Goal: Navigation & Orientation: Understand site structure

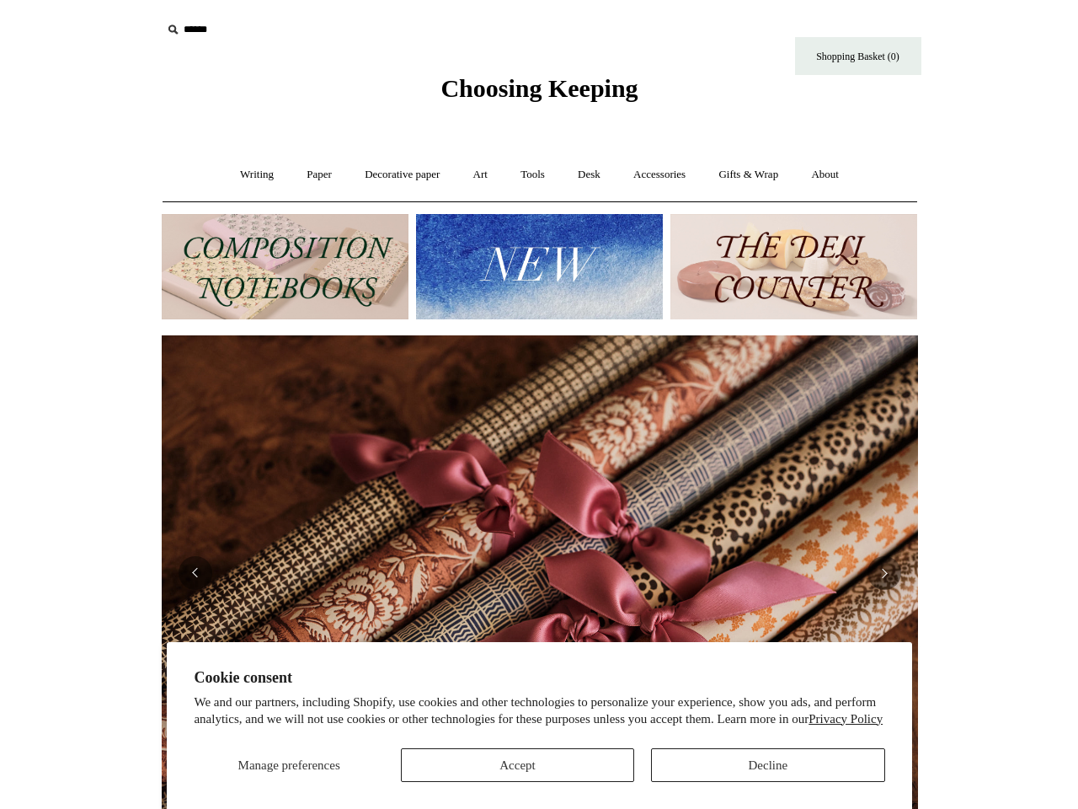
scroll to position [0, 1513]
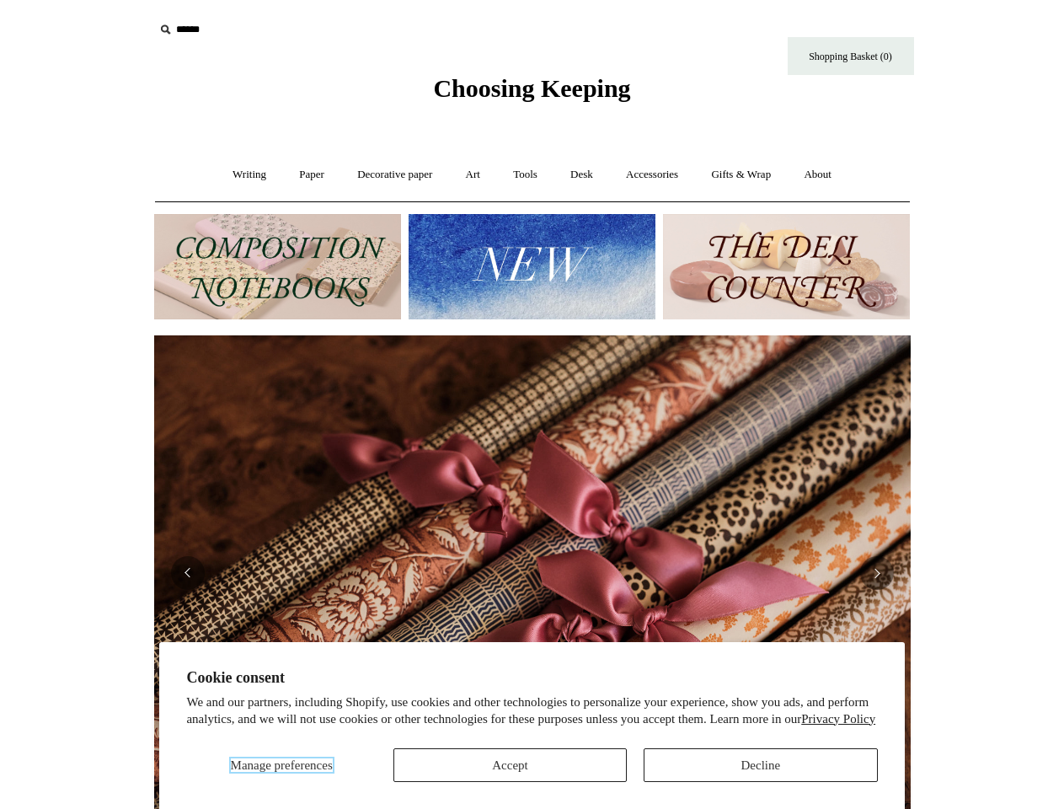
click at [281, 765] on span "Manage preferences" at bounding box center [282, 764] width 102 height 13
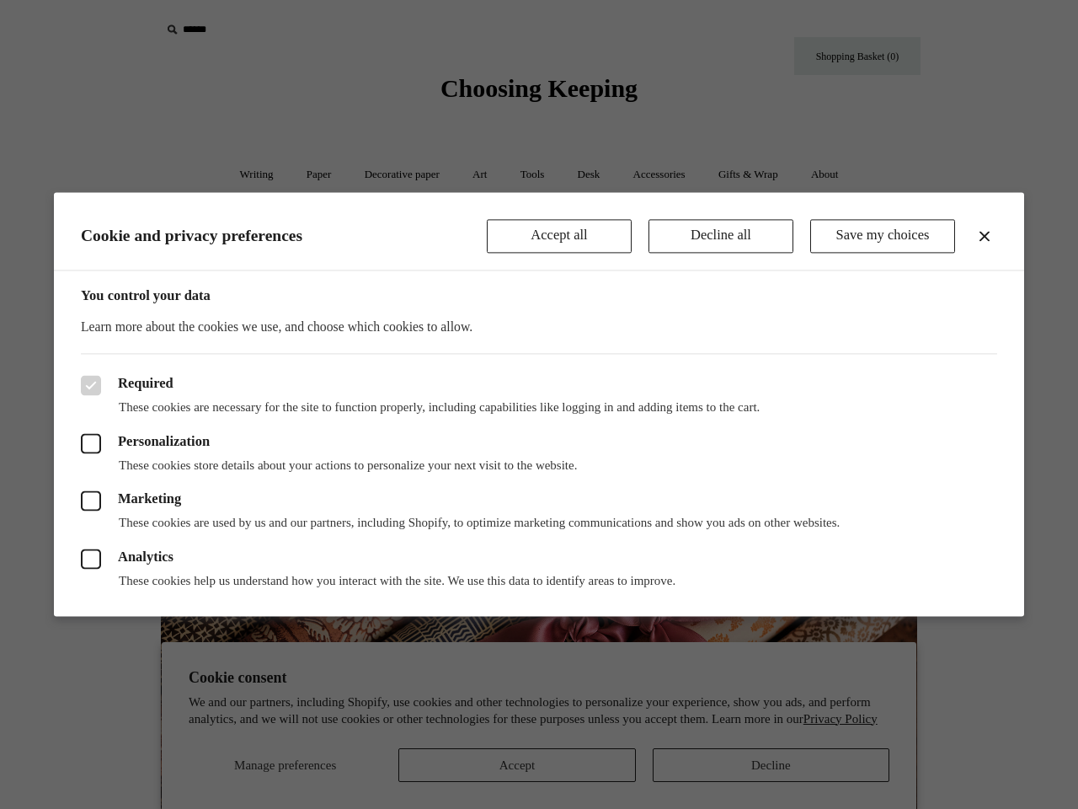
click at [510, 765] on div at bounding box center [539, 404] width 1078 height 809
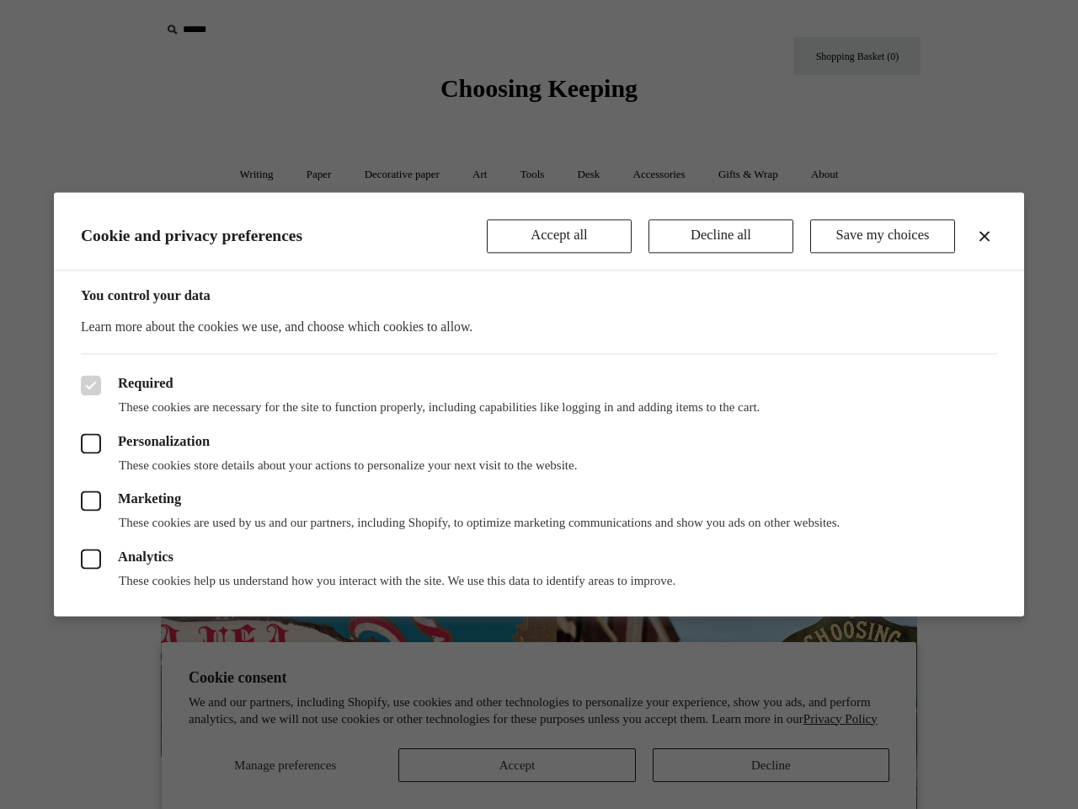
click at [760, 765] on div at bounding box center [539, 404] width 1078 height 809
click at [258, 29] on div at bounding box center [539, 404] width 1078 height 809
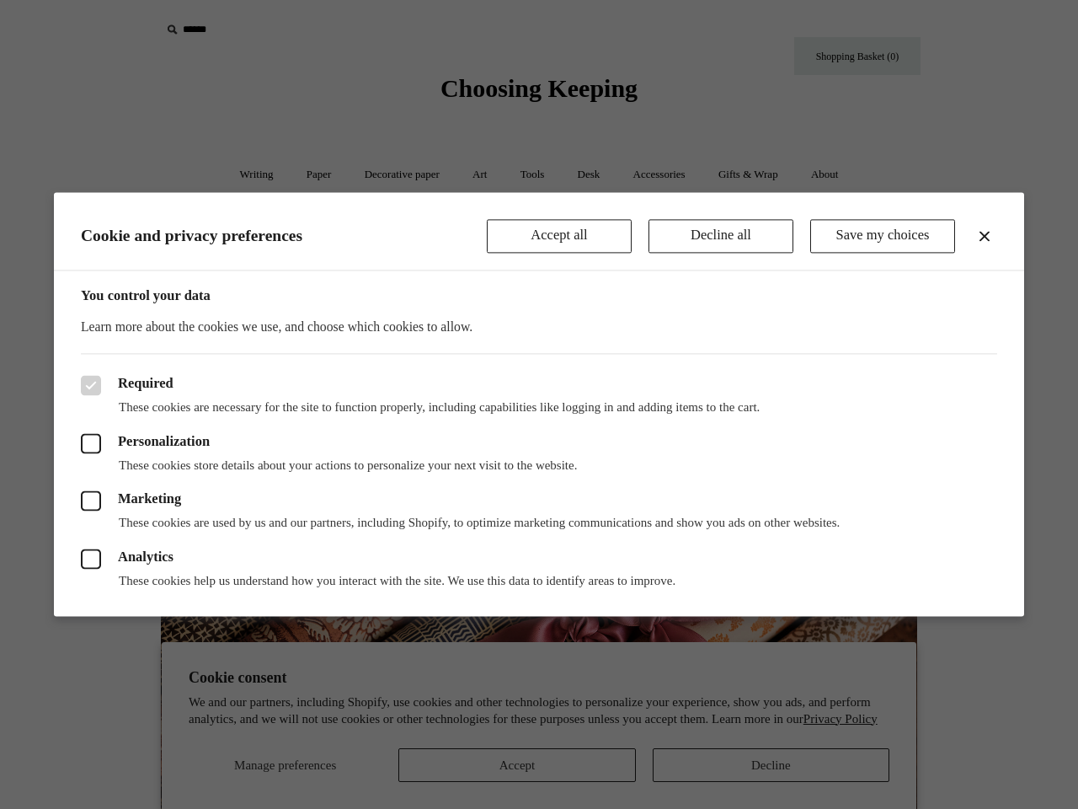
click at [532, 266] on header "Cookie and privacy preferences Accept all Decline all Save my choices" at bounding box center [539, 231] width 971 height 78
click at [0, 565] on div at bounding box center [539, 404] width 1078 height 809
click at [0, 546] on div at bounding box center [539, 404] width 1078 height 809
click at [77, 572] on div "Required These cookies are necessary for the site to function properly, includi…" at bounding box center [539, 485] width 971 height 263
click at [532, 572] on div "Analytics These cookies help us understand how you interact with the site. We u…" at bounding box center [539, 561] width 917 height 58
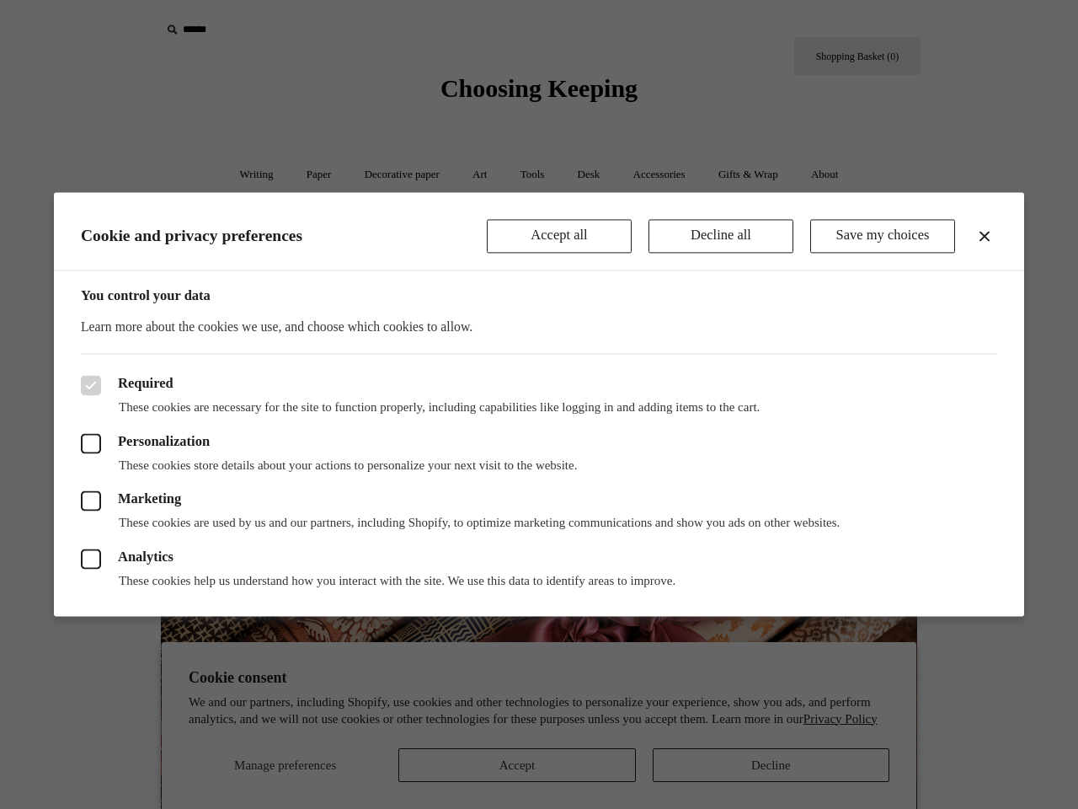
click at [188, 573] on p "These cookies help us understand how you interact with the site. We use this da…" at bounding box center [539, 581] width 917 height 17
